Goal: Task Accomplishment & Management: Use online tool/utility

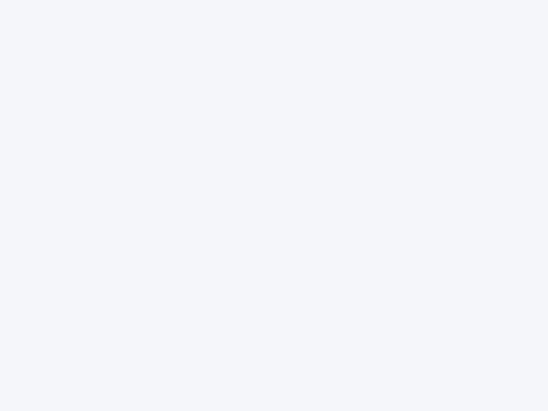
click at [274, 205] on div at bounding box center [274, 205] width 548 height 411
